Goal: Transaction & Acquisition: Book appointment/travel/reservation

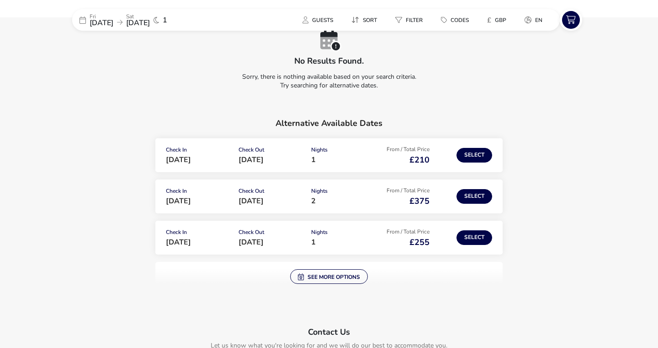
scroll to position [67, 0]
click at [467, 155] on button "Select" at bounding box center [475, 154] width 36 height 15
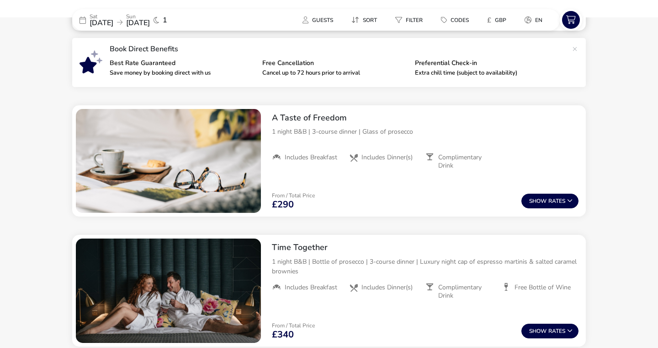
scroll to position [311, 0]
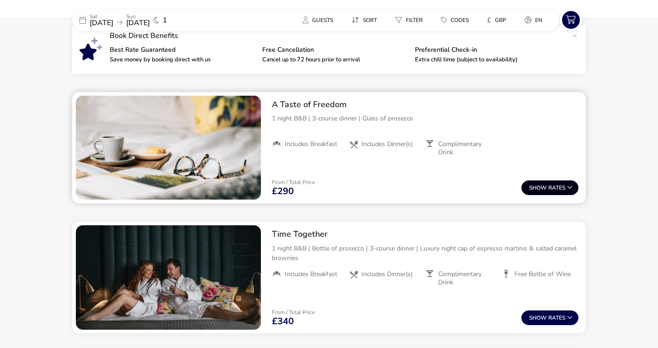
click at [549, 192] on button "Show Rates" at bounding box center [550, 187] width 57 height 15
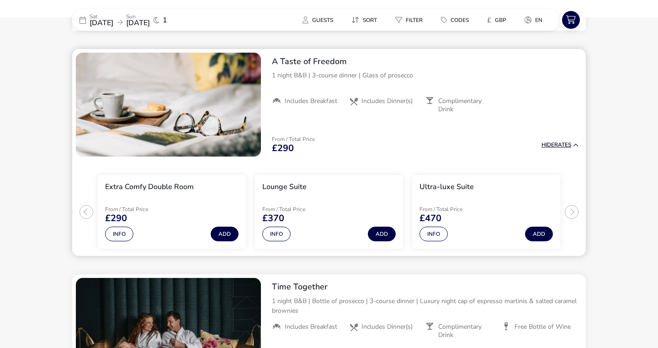
scroll to position [357, 0]
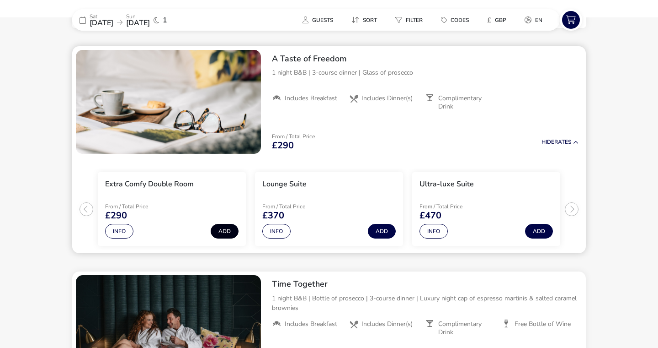
click at [224, 230] on button "Add" at bounding box center [225, 231] width 28 height 15
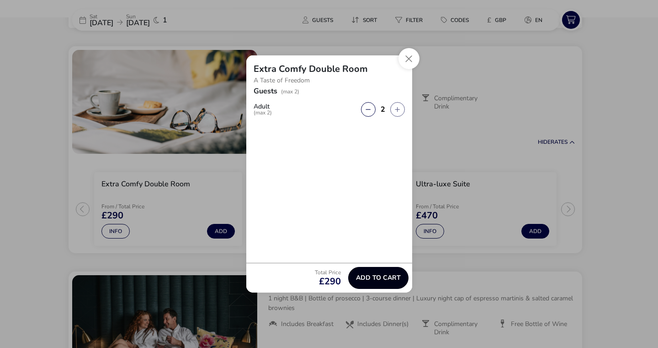
click at [377, 276] on span "Add to cart" at bounding box center [378, 277] width 45 height 7
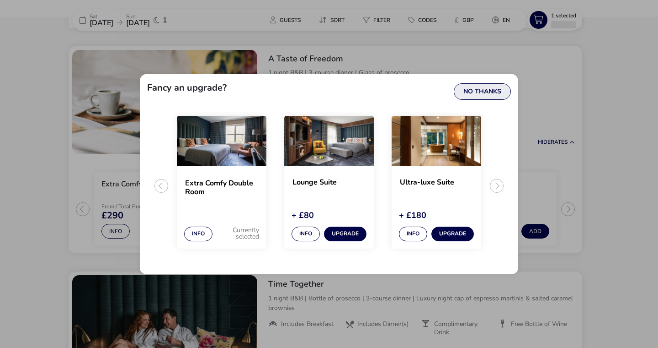
click at [494, 90] on button "No Thanks" at bounding box center [482, 91] width 57 height 16
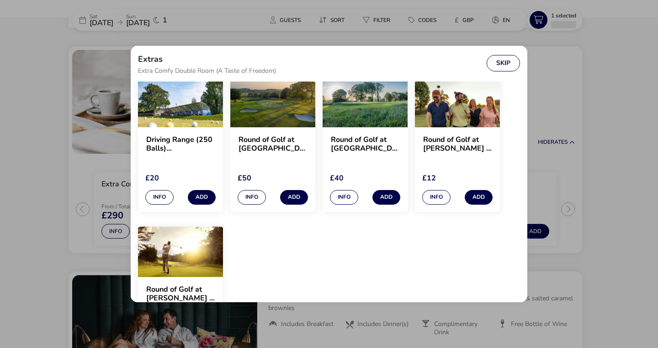
scroll to position [850, 0]
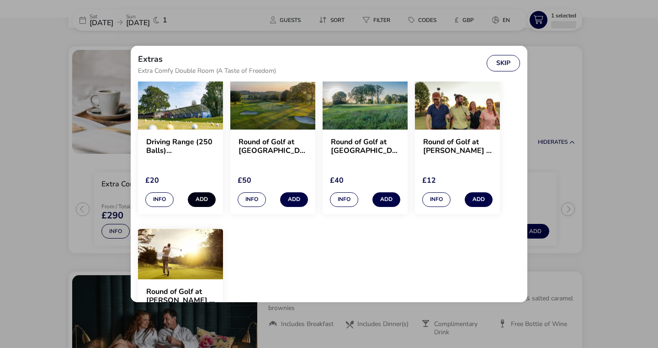
click at [208, 198] on button "Add" at bounding box center [202, 199] width 28 height 15
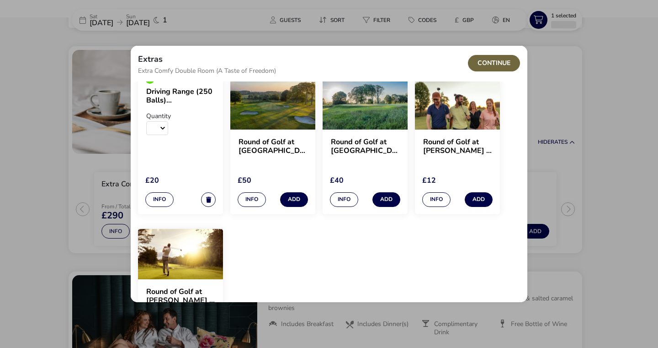
click at [498, 69] on button "Continue" at bounding box center [494, 63] width 52 height 16
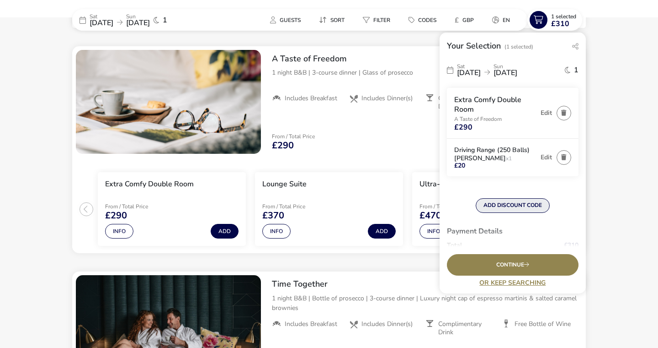
click at [523, 206] on button "ADD DISCOUNT CODE" at bounding box center [513, 205] width 74 height 15
type input "RORY20"
click at [557, 206] on button "Apply" at bounding box center [563, 209] width 28 height 19
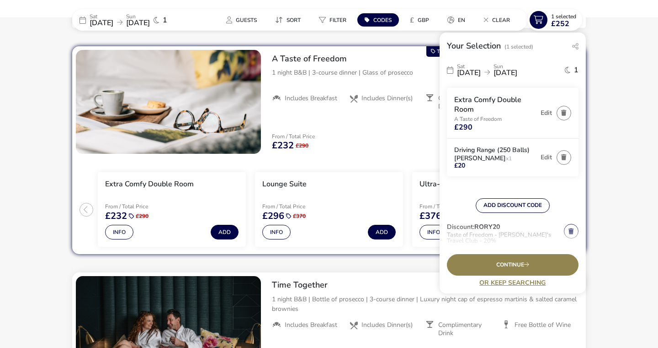
scroll to position [105, 0]
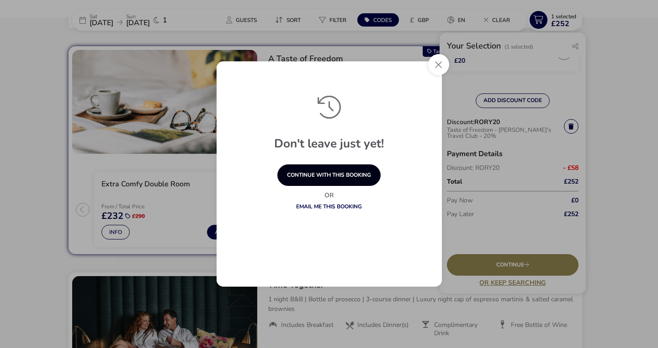
click at [357, 176] on button "continue with this booking" at bounding box center [329, 174] width 103 height 21
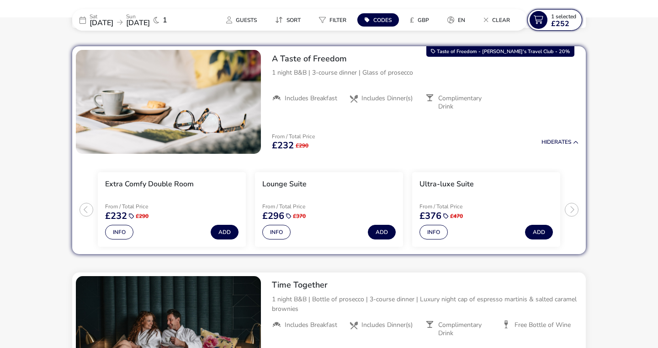
click at [564, 18] on span "1 Selected" at bounding box center [563, 16] width 25 height 7
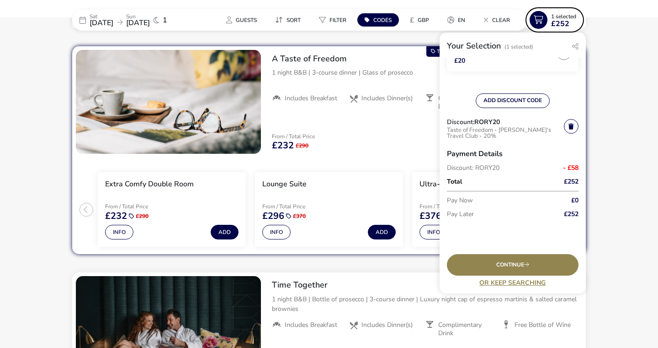
scroll to position [0, 0]
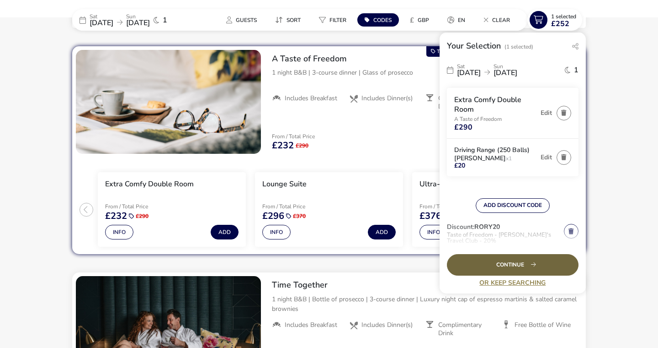
click at [529, 266] on span "Continue" at bounding box center [513, 265] width 33 height 6
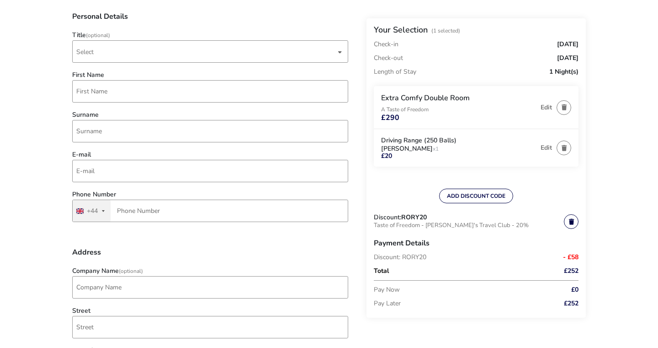
scroll to position [96, 0]
